Goal: Task Accomplishment & Management: Manage account settings

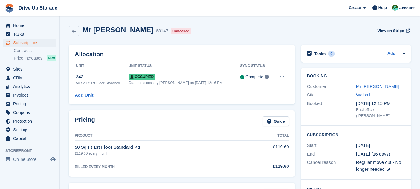
scroll to position [192, 0]
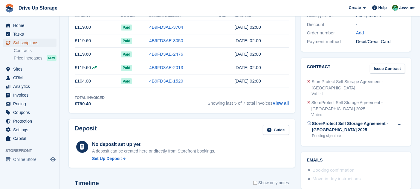
click at [34, 45] on span "Subscriptions" at bounding box center [31, 43] width 36 height 8
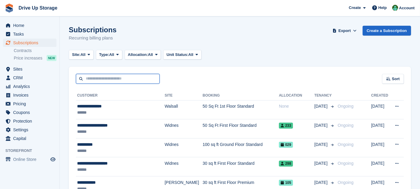
click at [90, 80] on input "text" at bounding box center [118, 79] width 84 height 10
type input "***"
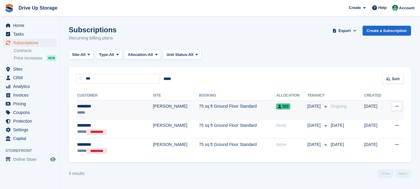
click at [307, 112] on td "07 Apr" at bounding box center [317, 109] width 21 height 19
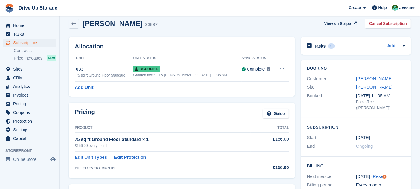
scroll to position [7, 0]
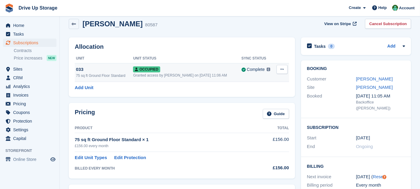
click at [231, 71] on div "Occupied" at bounding box center [187, 69] width 108 height 6
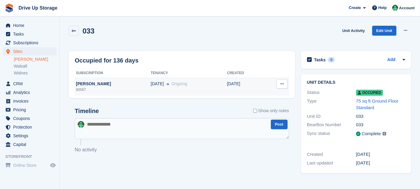
click at [267, 82] on td "Deallocate" at bounding box center [276, 87] width 26 height 18
click at [256, 84] on td "04 Apr" at bounding box center [245, 87] width 36 height 18
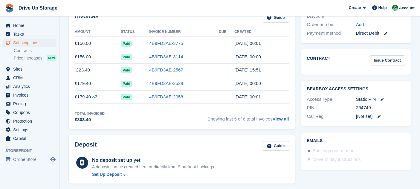
scroll to position [181, 0]
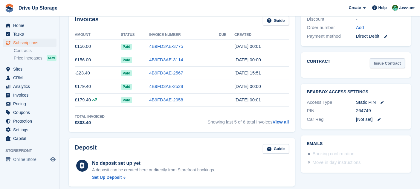
click at [395, 60] on link "Issue Contract" at bounding box center [387, 63] width 35 height 10
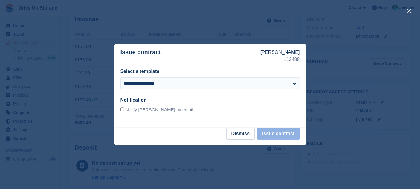
click at [368, 92] on div at bounding box center [210, 94] width 420 height 189
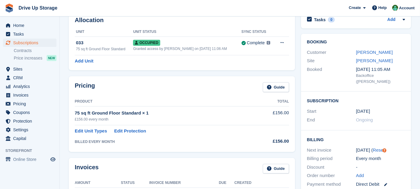
scroll to position [35, 0]
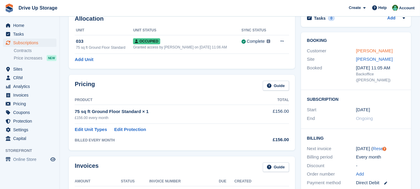
click at [370, 53] on link "David Pye" at bounding box center [374, 50] width 37 height 5
click at [370, 48] on link "David Pye" at bounding box center [374, 50] width 37 height 5
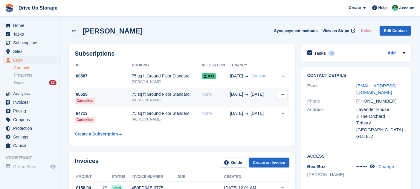
click at [204, 99] on td "None" at bounding box center [216, 97] width 28 height 19
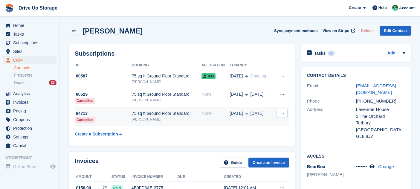
click at [267, 125] on td "[DATE] [DATE]" at bounding box center [251, 116] width 44 height 19
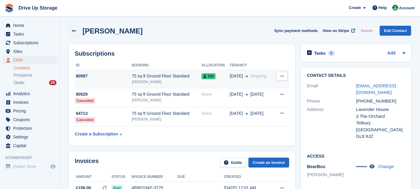
click at [209, 77] on span "033" at bounding box center [208, 76] width 14 height 6
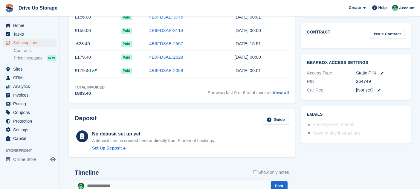
scroll to position [211, 0]
click at [392, 29] on link "Issue Contract" at bounding box center [387, 34] width 35 height 10
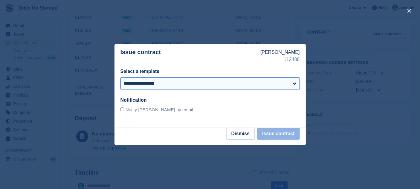
click at [236, 87] on select "**********" at bounding box center [209, 83] width 179 height 12
select select "***"
click at [120, 77] on select "**********" at bounding box center [209, 83] width 179 height 12
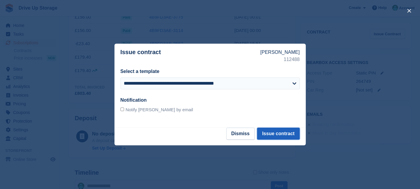
click at [290, 132] on button "Issue contract" at bounding box center [278, 134] width 42 height 12
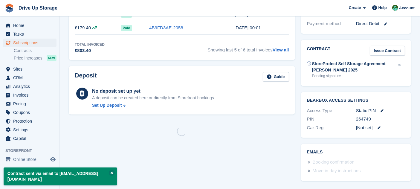
scroll to position [0, 0]
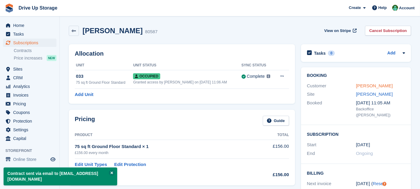
click at [372, 86] on link "David Pye" at bounding box center [374, 85] width 37 height 5
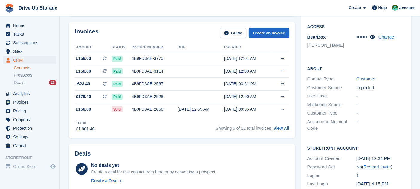
scroll to position [130, 0]
click at [385, 166] on link "Resend Invite" at bounding box center [376, 166] width 27 height 5
click at [33, 42] on span "Subscriptions" at bounding box center [31, 43] width 36 height 8
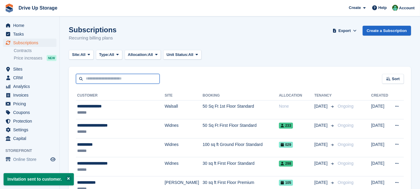
click at [113, 78] on input "text" at bounding box center [118, 79] width 84 height 10
type input "********"
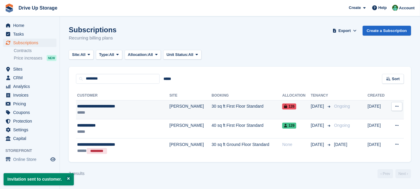
click at [94, 115] on div "*****" at bounding box center [114, 112] width 75 height 6
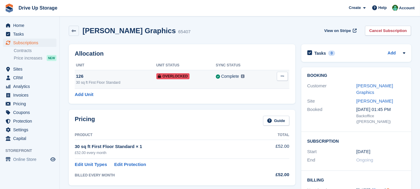
click at [282, 77] on icon at bounding box center [282, 76] width 3 height 4
click at [243, 87] on p "Remove Overlock" at bounding box center [259, 88] width 52 height 8
